Goal: Task Accomplishment & Management: Manage account settings

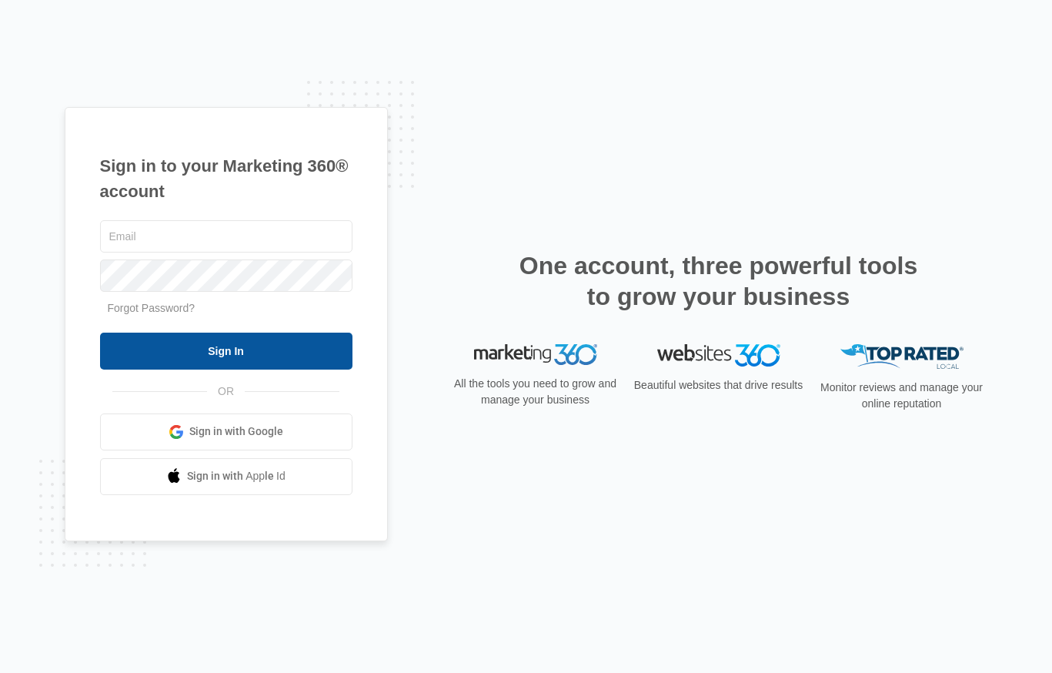
type input "kathryn.haggstrom@madwire.com"
click at [201, 349] on input "Sign In" at bounding box center [226, 351] width 253 height 37
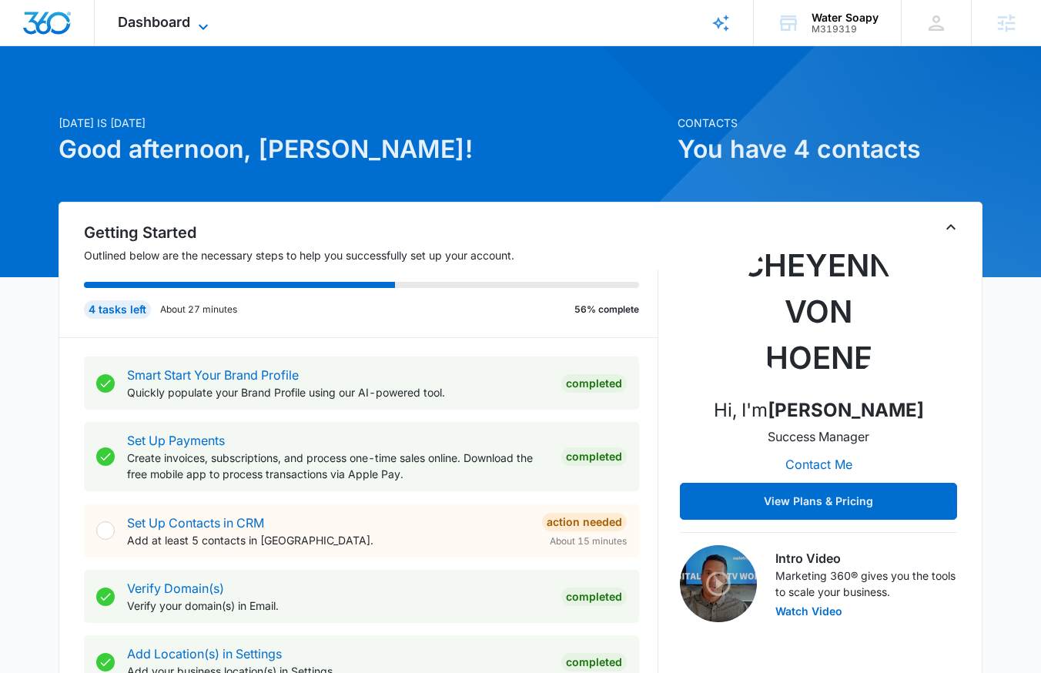
click at [127, 25] on span "Dashboard" at bounding box center [154, 22] width 72 height 16
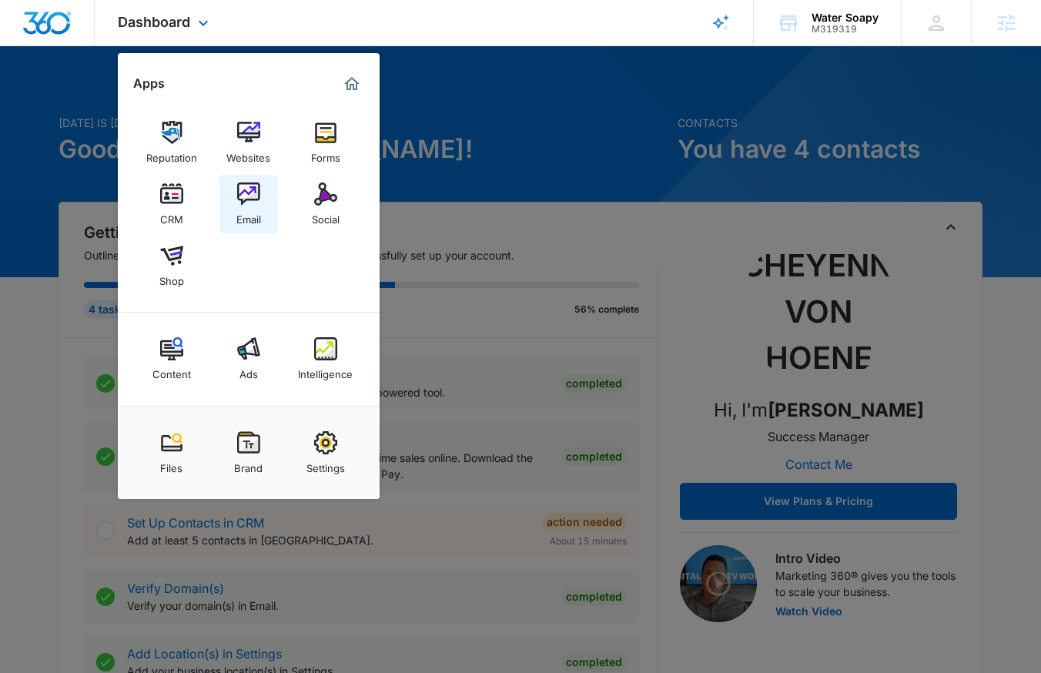
click at [251, 207] on div "Email" at bounding box center [248, 216] width 25 height 20
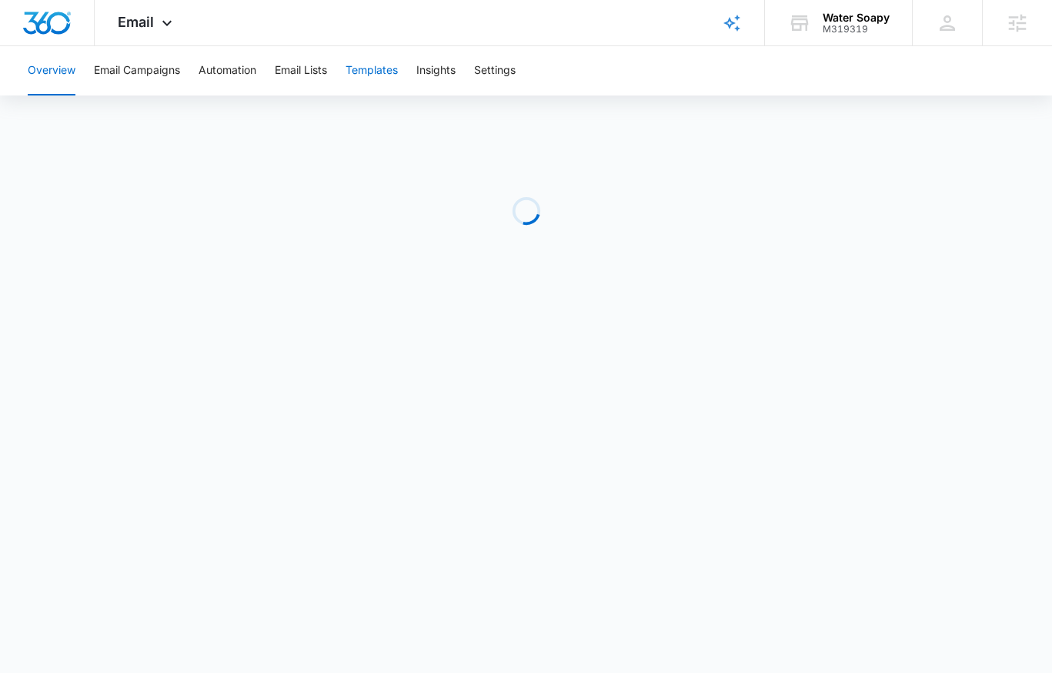
click at [370, 74] on button "Templates" at bounding box center [372, 70] width 52 height 49
click at [157, 67] on button "Email Campaigns" at bounding box center [137, 70] width 86 height 49
click at [168, 8] on div "Email Apps Reputation Websites Forms CRM Email Social Shop Content Ads Intellig…" at bounding box center [147, 22] width 105 height 45
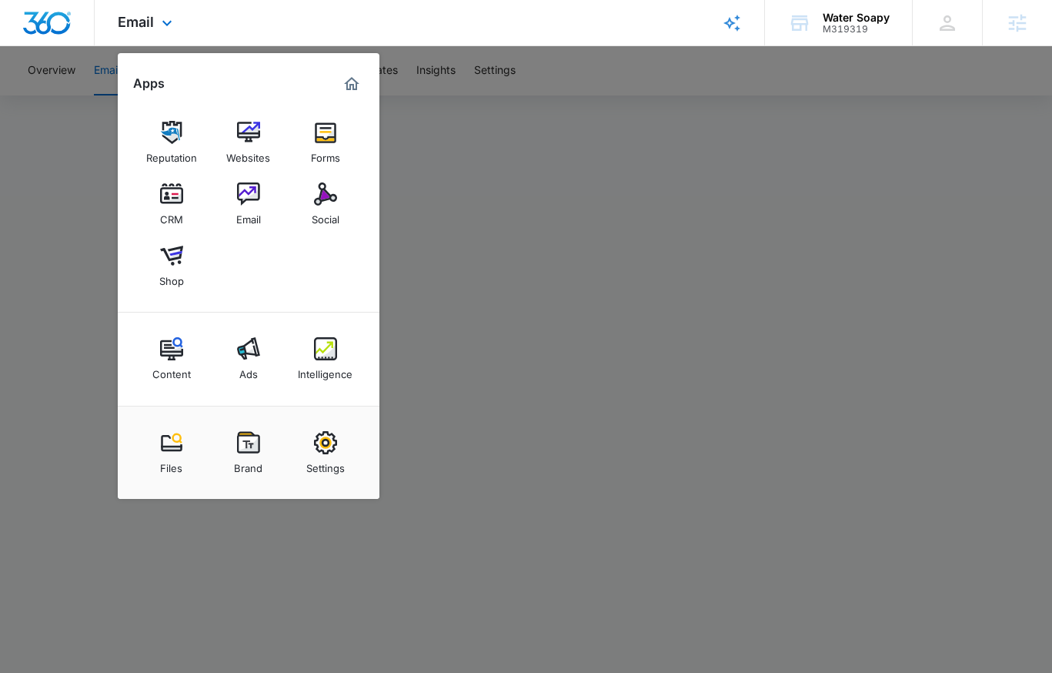
click at [249, 110] on div "Reputation Websites Forms CRM Email Social Shop" at bounding box center [249, 204] width 262 height 216
click at [259, 132] on link "Websites" at bounding box center [248, 142] width 59 height 59
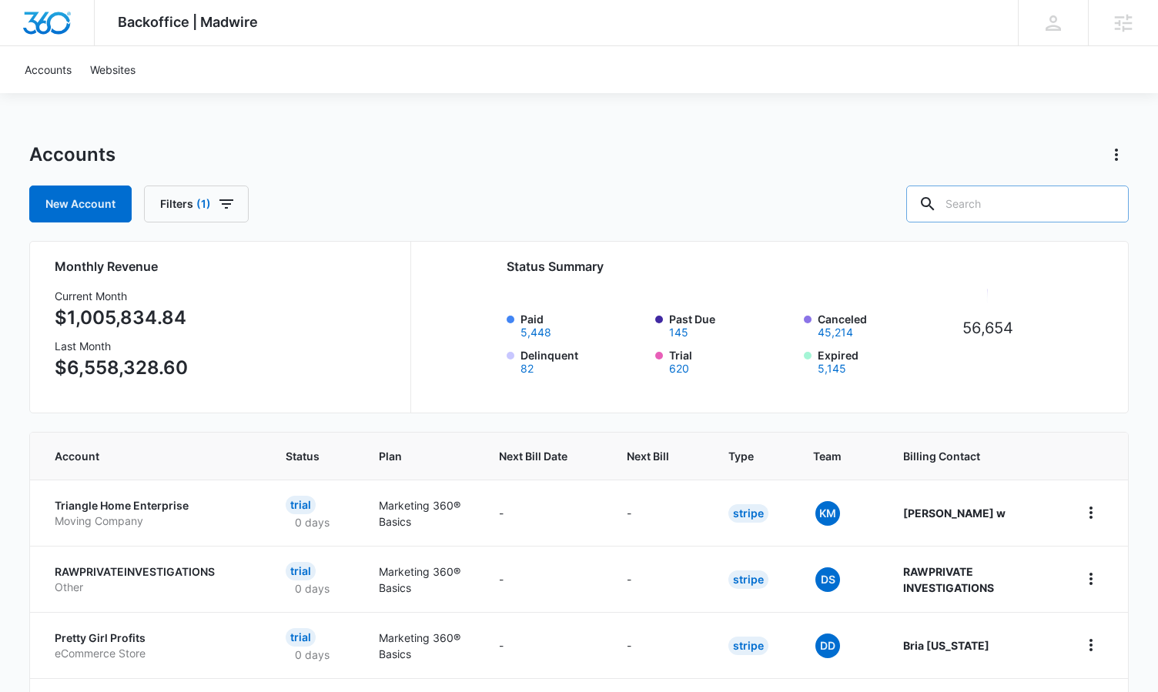
click at [937, 198] on icon at bounding box center [927, 204] width 18 height 18
click at [1025, 204] on input "text" at bounding box center [1017, 204] width 222 height 37
paste input "M337472"
type input "M337472"
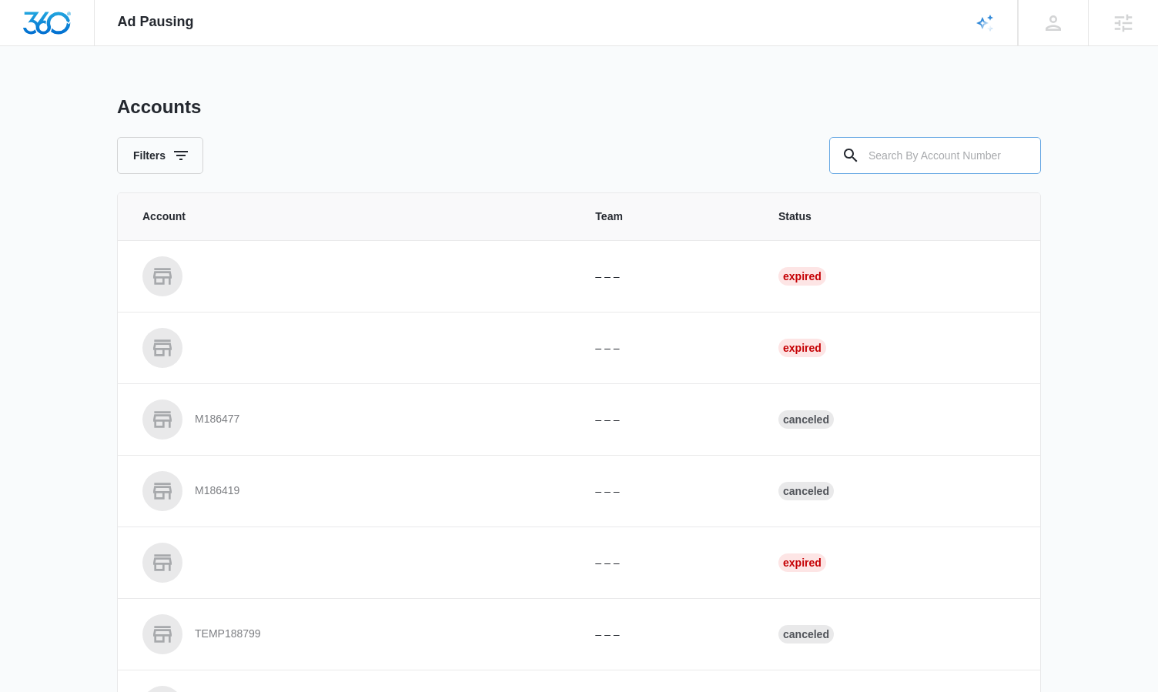
click at [991, 165] on input "text" at bounding box center [935, 155] width 212 height 37
paste input "M337472"
type input "M337472"
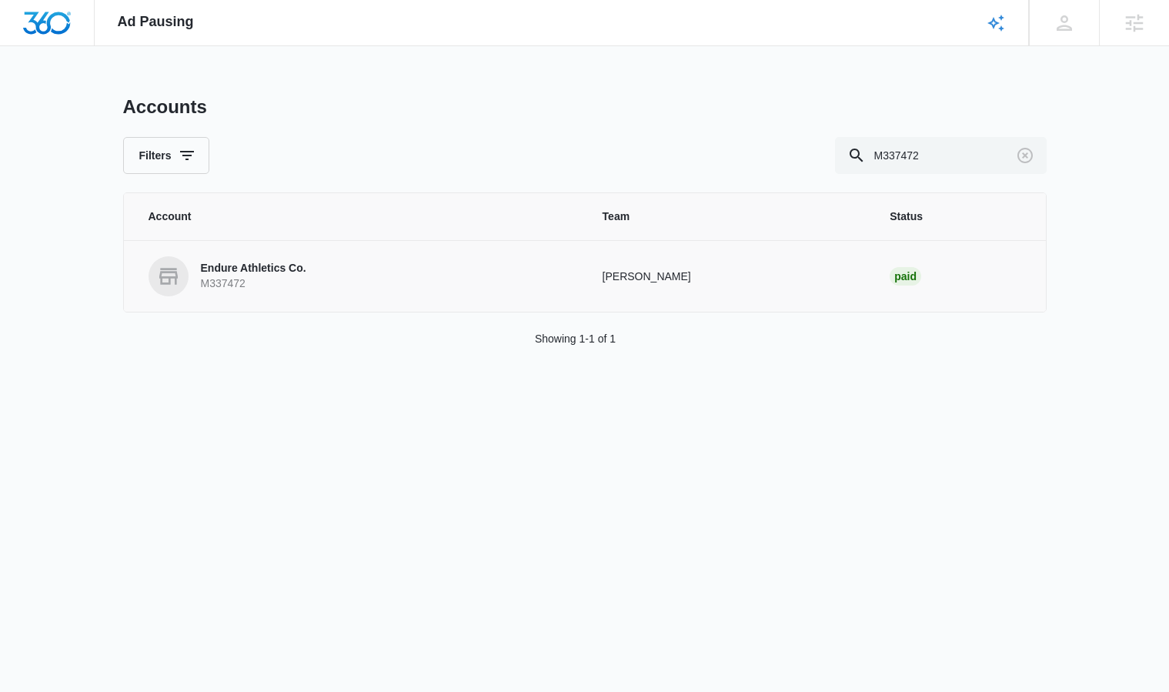
click at [220, 265] on p "Endure Athletics Co." at bounding box center [253, 268] width 105 height 15
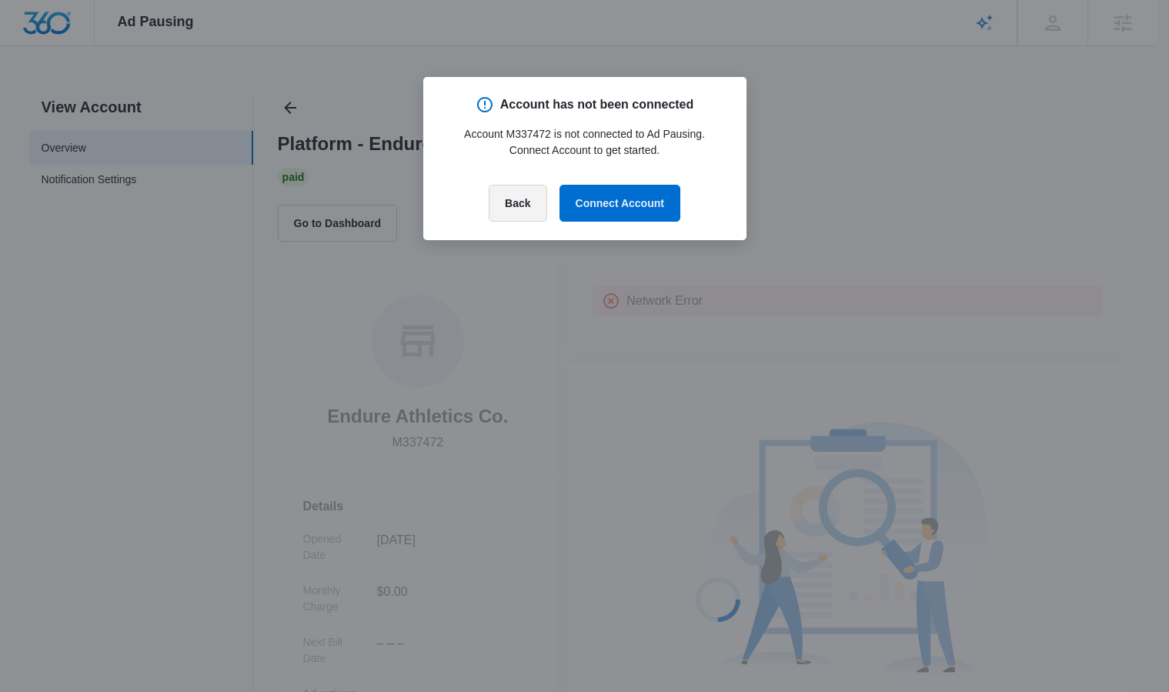
click at [510, 205] on button "Back" at bounding box center [518, 203] width 58 height 37
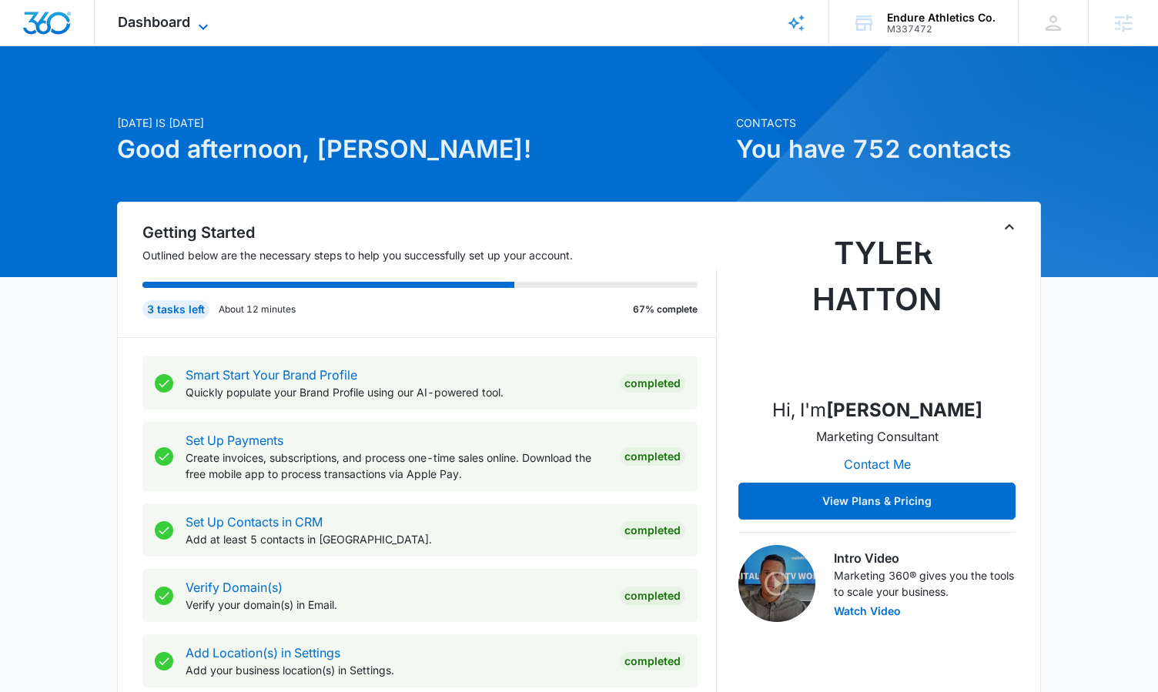
click at [187, 25] on span "Dashboard" at bounding box center [154, 22] width 72 height 16
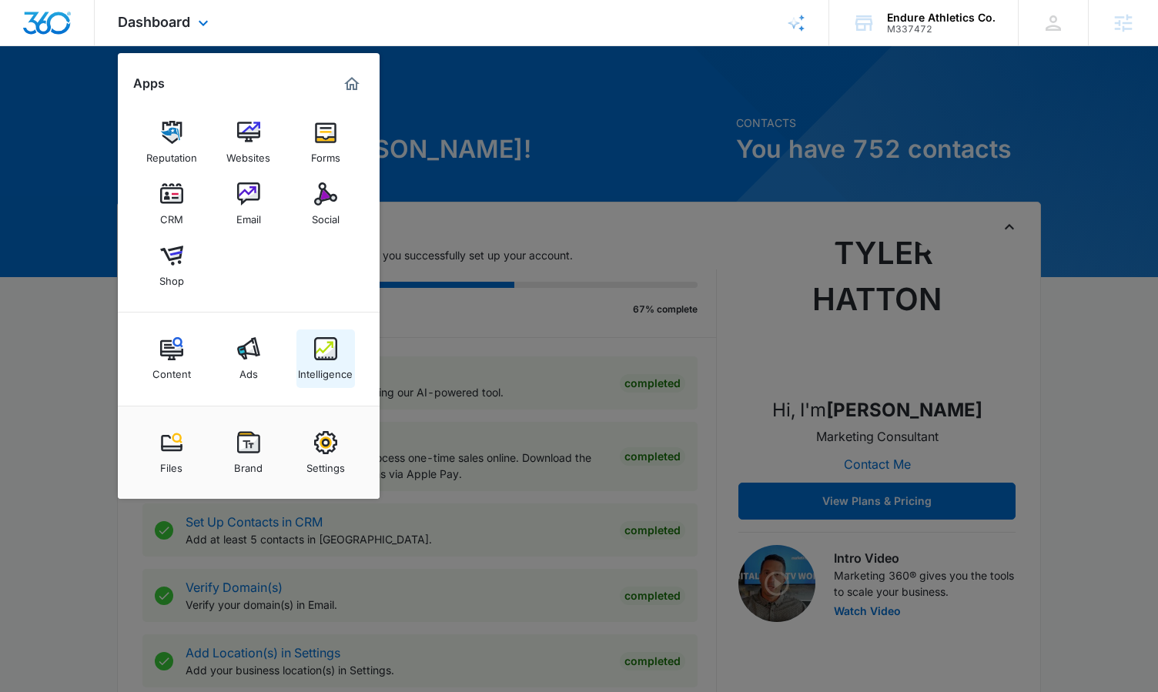
click at [308, 357] on link "Intelligence" at bounding box center [325, 358] width 59 height 59
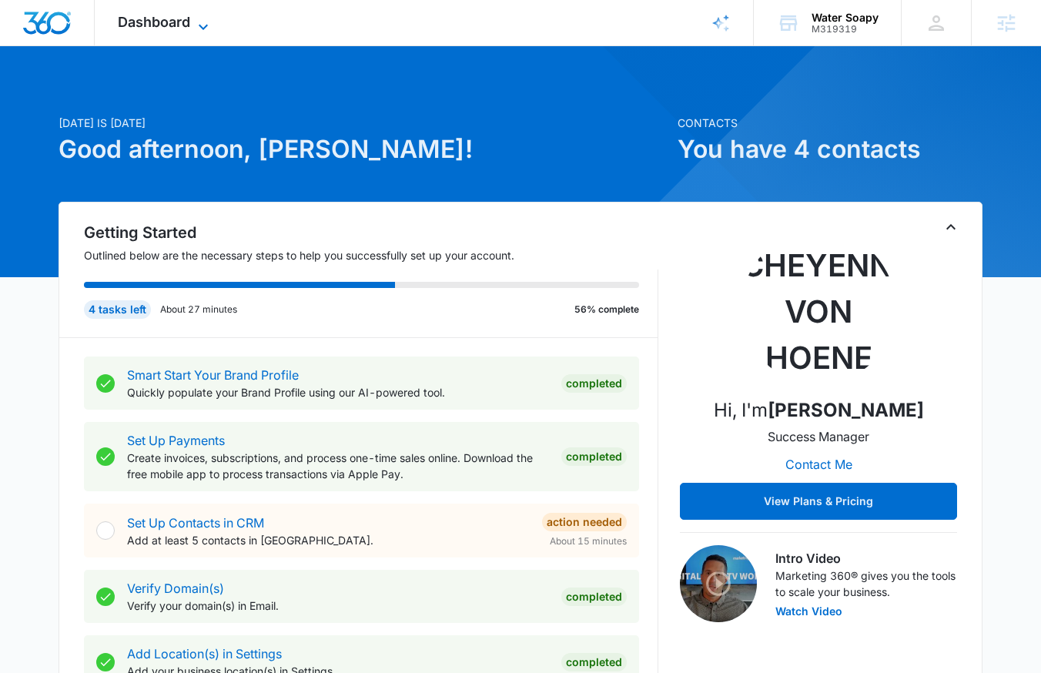
click at [202, 22] on icon at bounding box center [203, 27] width 18 height 18
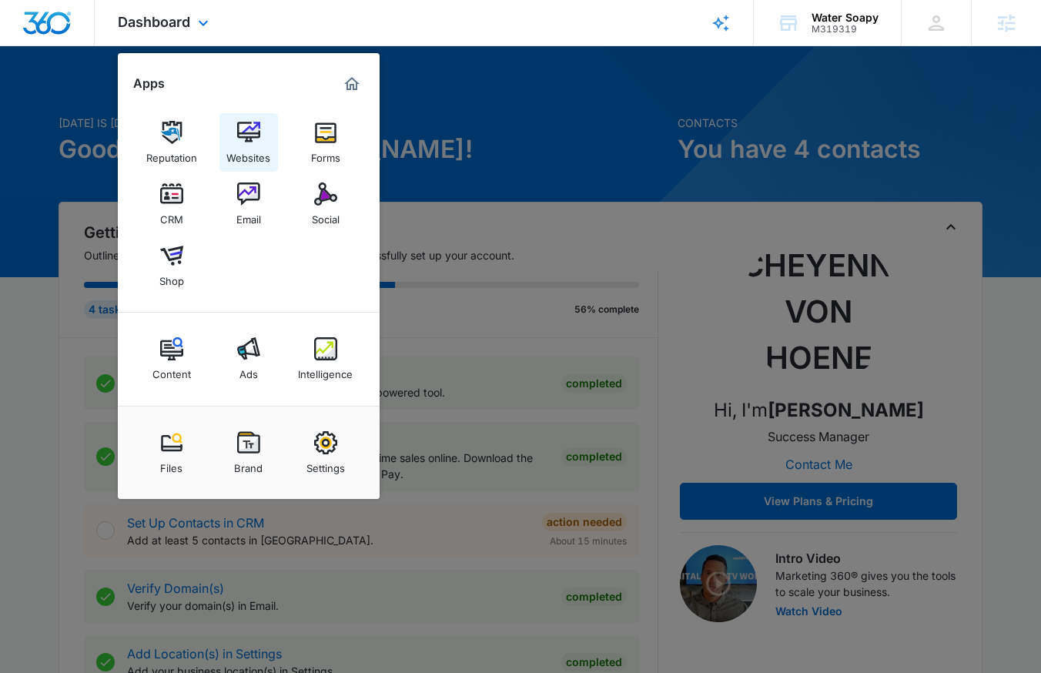
click at [248, 140] on img at bounding box center [248, 132] width 23 height 23
